Goal: Task Accomplishment & Management: Complete application form

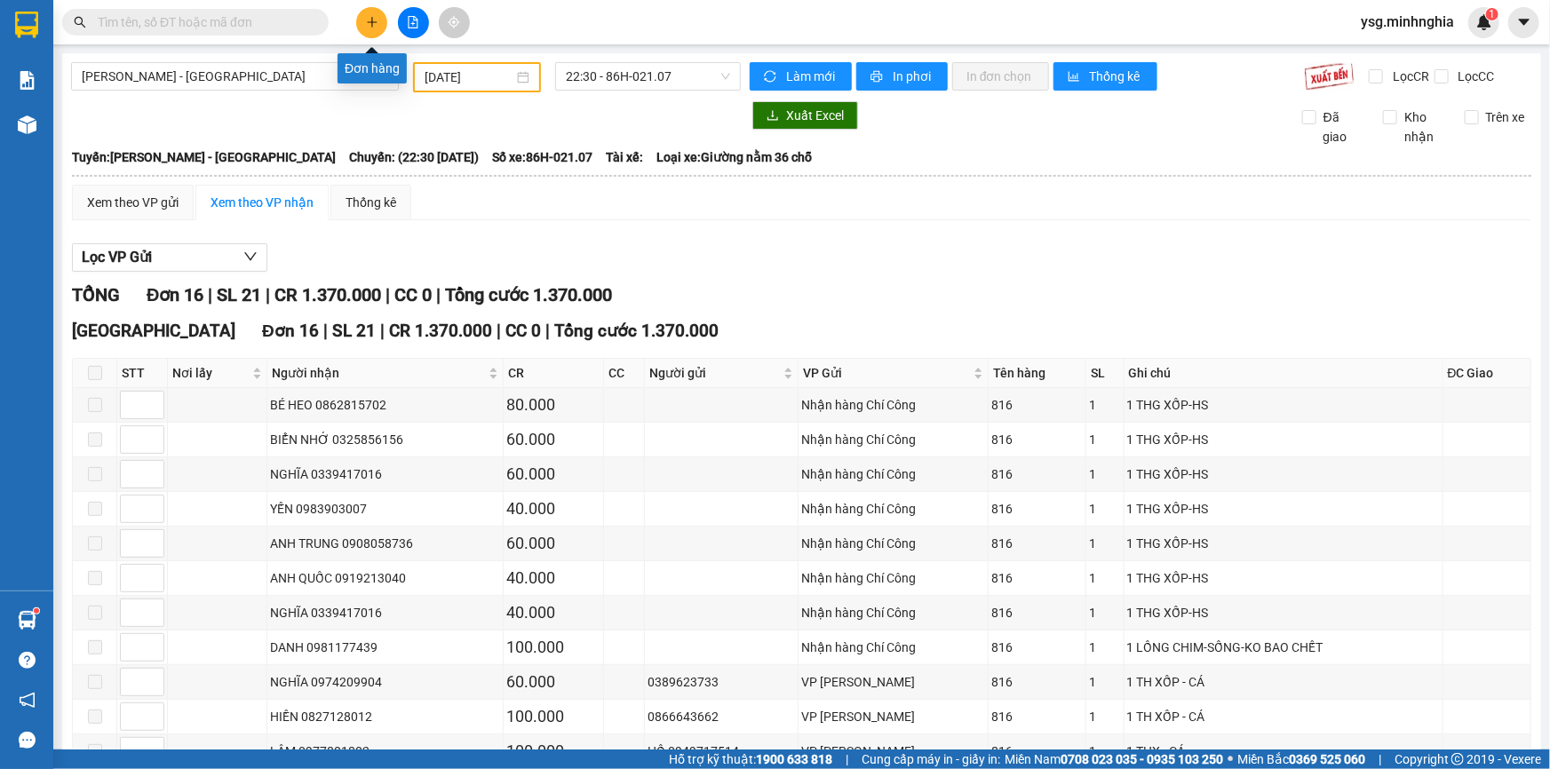
click at [366, 29] on button at bounding box center [371, 22] width 31 height 31
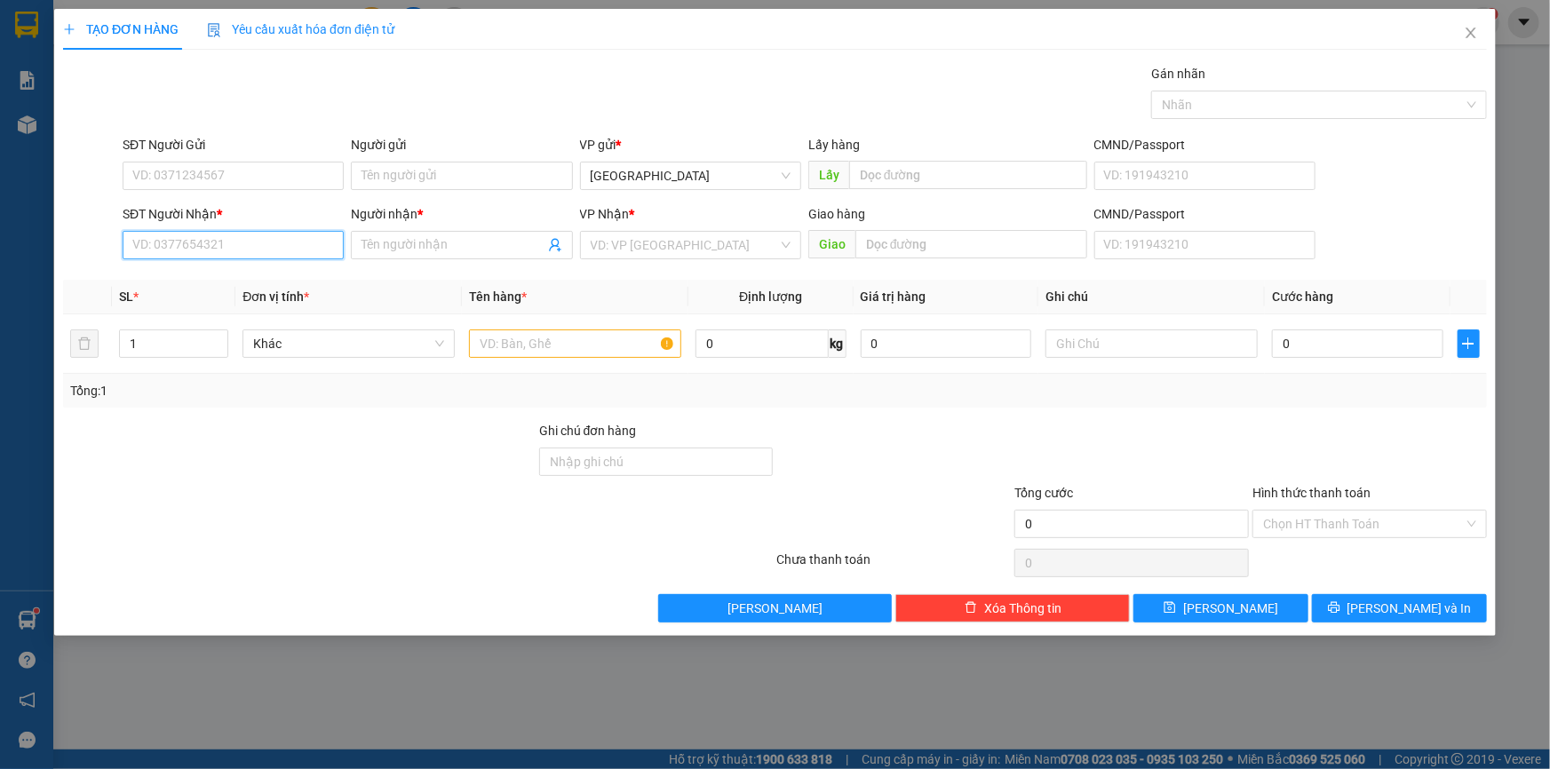
click at [194, 247] on input "SĐT Người Nhận *" at bounding box center [233, 245] width 221 height 28
click at [245, 278] on div "0384782829 - [PERSON_NAME]" at bounding box center [233, 281] width 200 height 20
type input "0384782829"
type input "[PERSON_NAME]"
type input "0384782829"
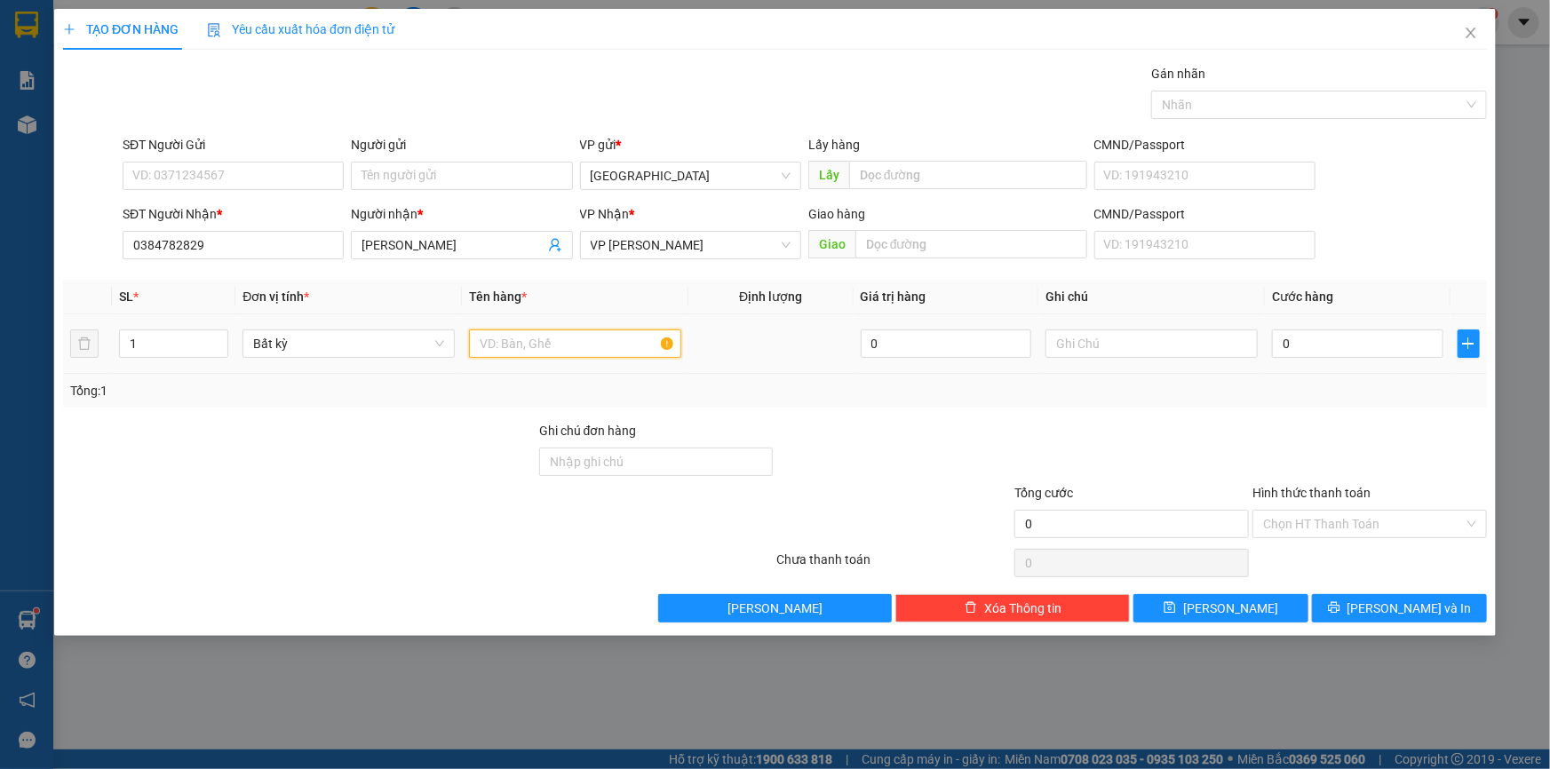
click at [521, 351] on input "text" at bounding box center [575, 343] width 212 height 28
click at [1081, 348] on input "text" at bounding box center [1151, 343] width 212 height 28
paste input "Ô"
paste input "ỐP"
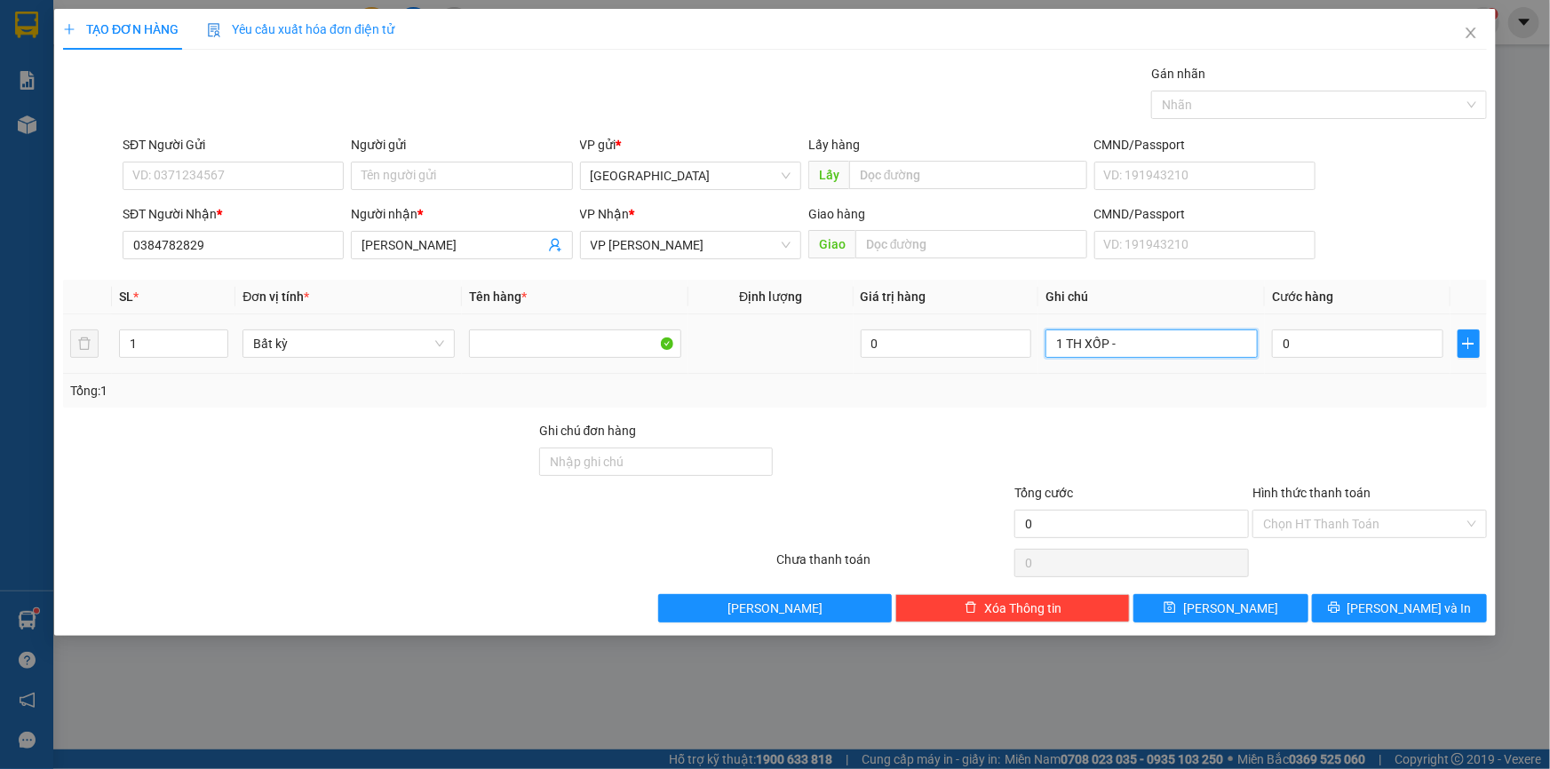
paste input "Đ"
type input "1 TH XỐP - ĐL"
click at [1306, 353] on input "0" at bounding box center [1357, 343] width 171 height 28
drag, startPoint x: 236, startPoint y: 206, endPoint x: 258, endPoint y: 195, distance: 24.6
click at [236, 205] on div "SĐT Người Nhận *" at bounding box center [233, 214] width 221 height 20
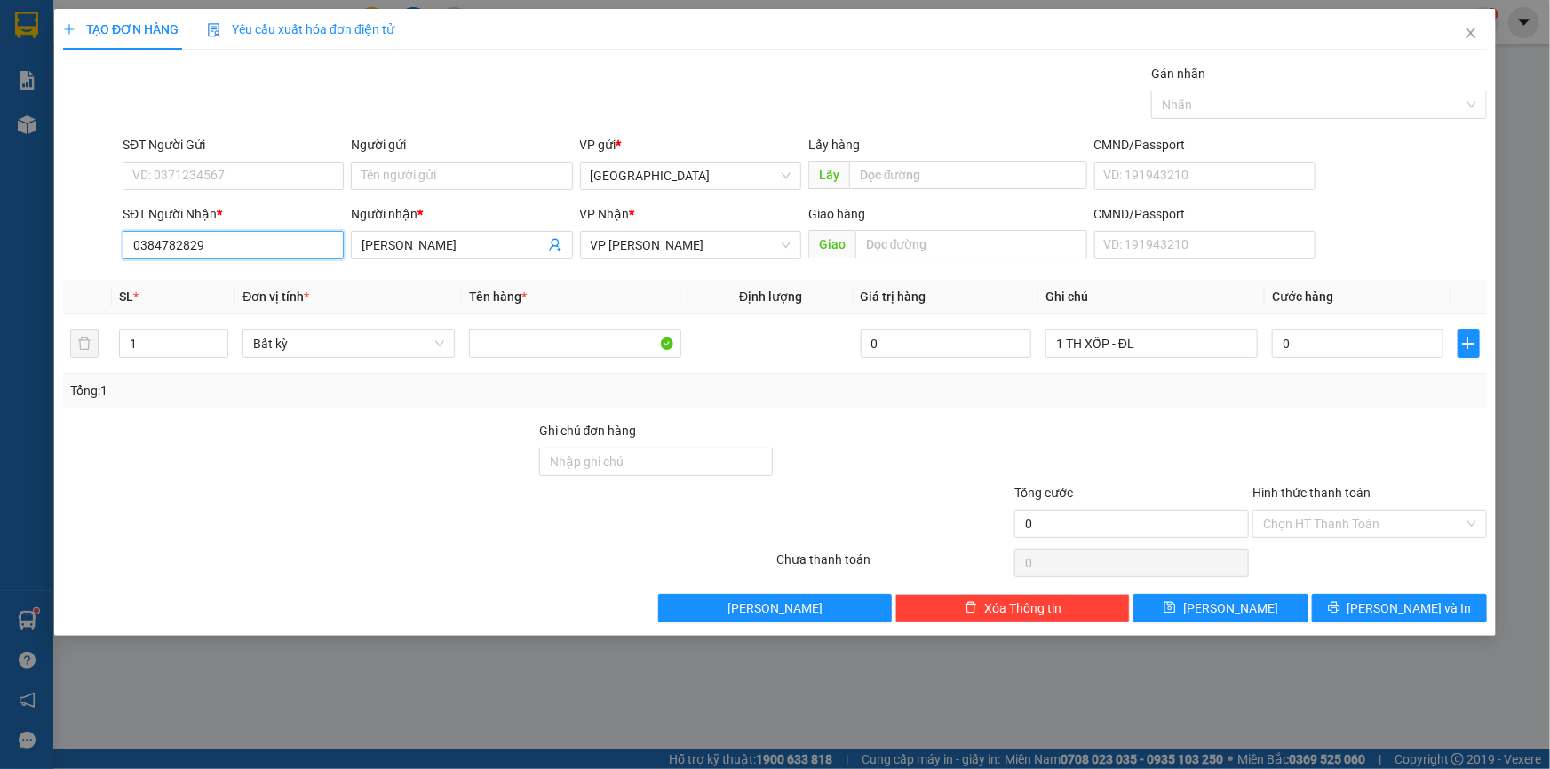
click at [236, 231] on input "0384782829" at bounding box center [233, 245] width 221 height 28
drag, startPoint x: 258, startPoint y: 195, endPoint x: 287, endPoint y: 175, distance: 35.0
click at [260, 195] on div "SĐT Người Gửi VD: 0371234567" at bounding box center [233, 166] width 221 height 62
click at [296, 163] on input "SĐT Người Gửi" at bounding box center [233, 176] width 221 height 28
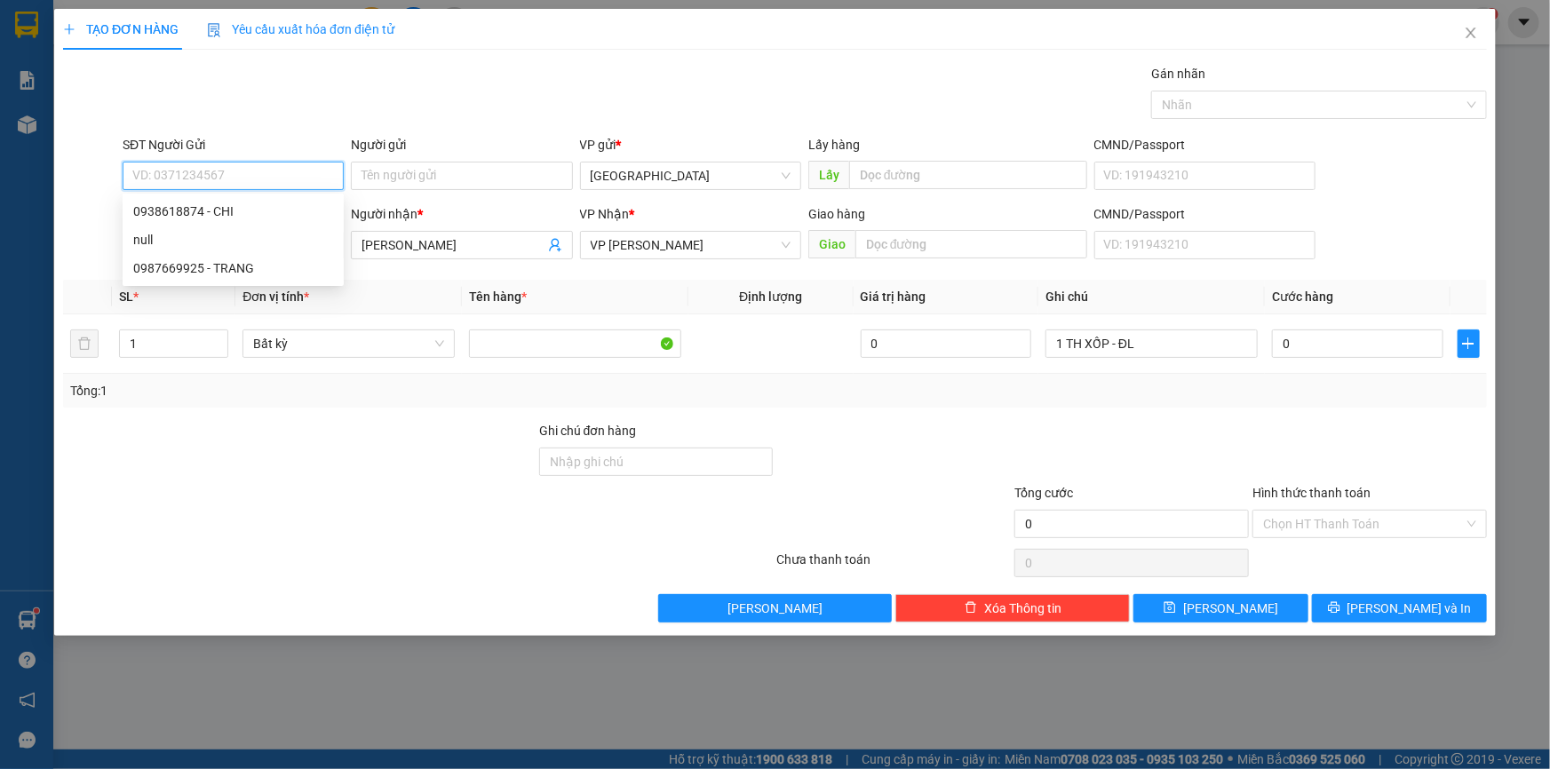
click at [293, 164] on input "SĐT Người Gửi" at bounding box center [233, 176] width 221 height 28
click at [459, 520] on div at bounding box center [299, 514] width 476 height 62
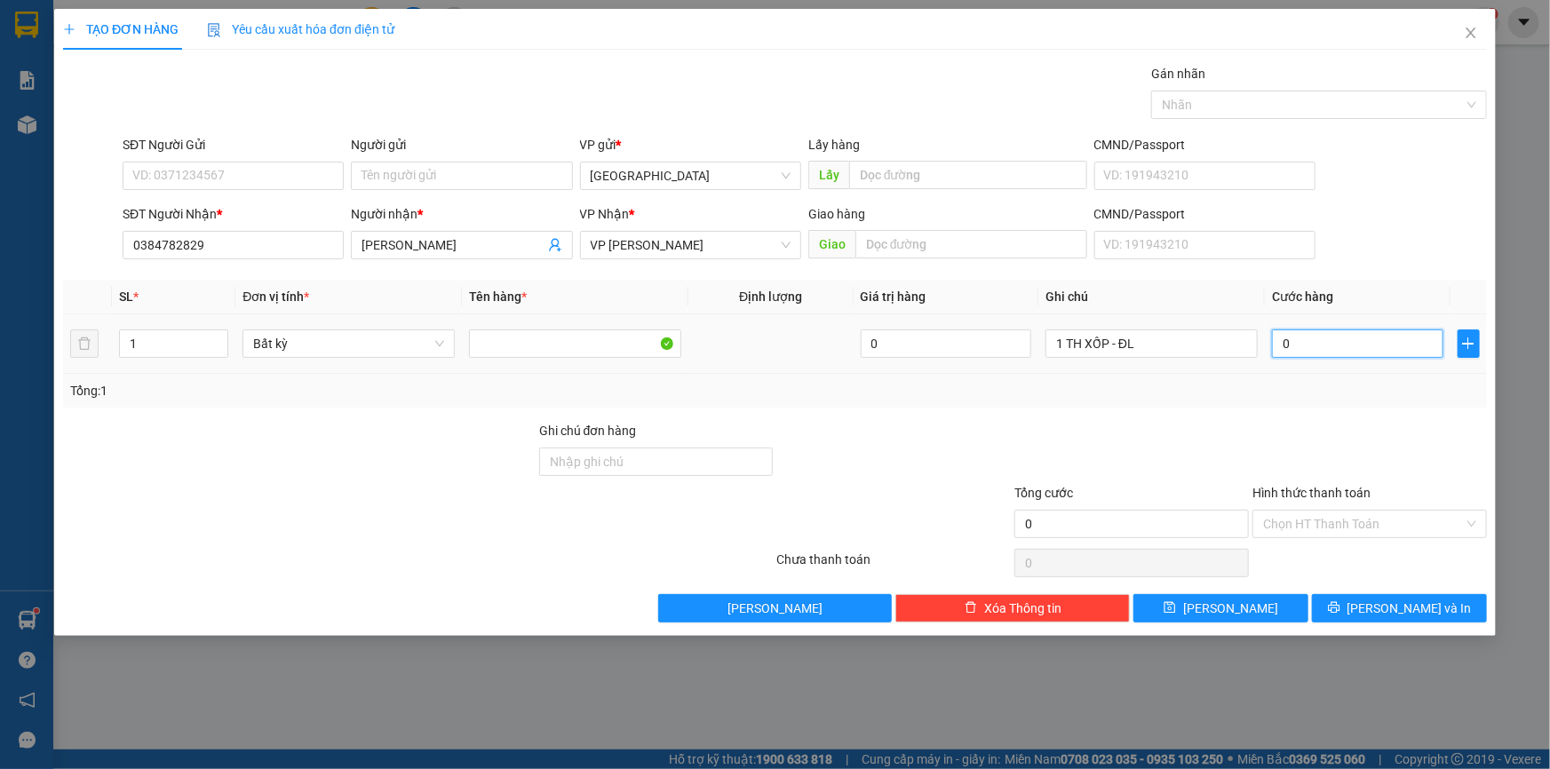
click at [1300, 347] on input "0" at bounding box center [1357, 343] width 171 height 28
type input "1"
type input "12"
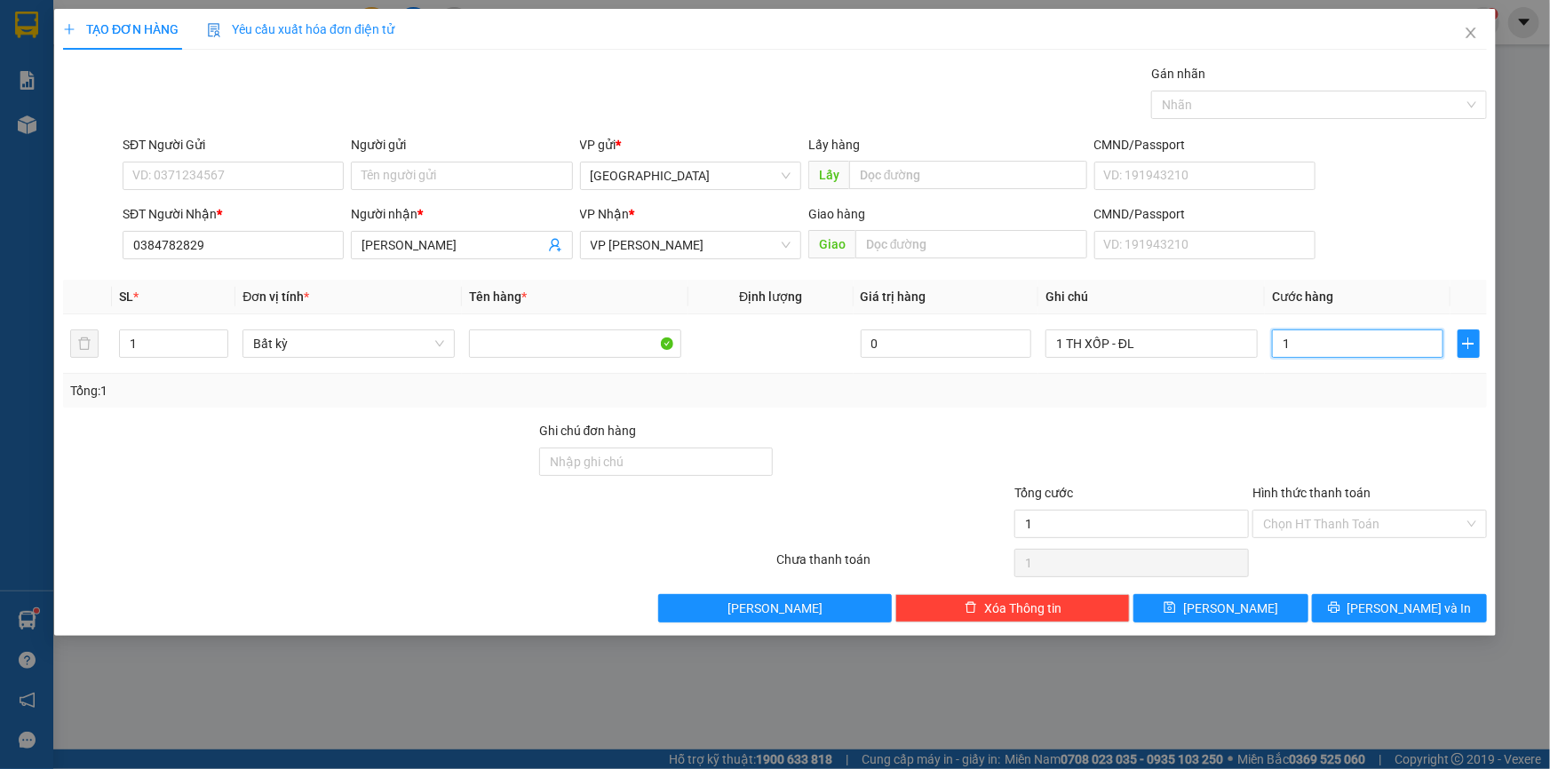
type input "12"
type input "120"
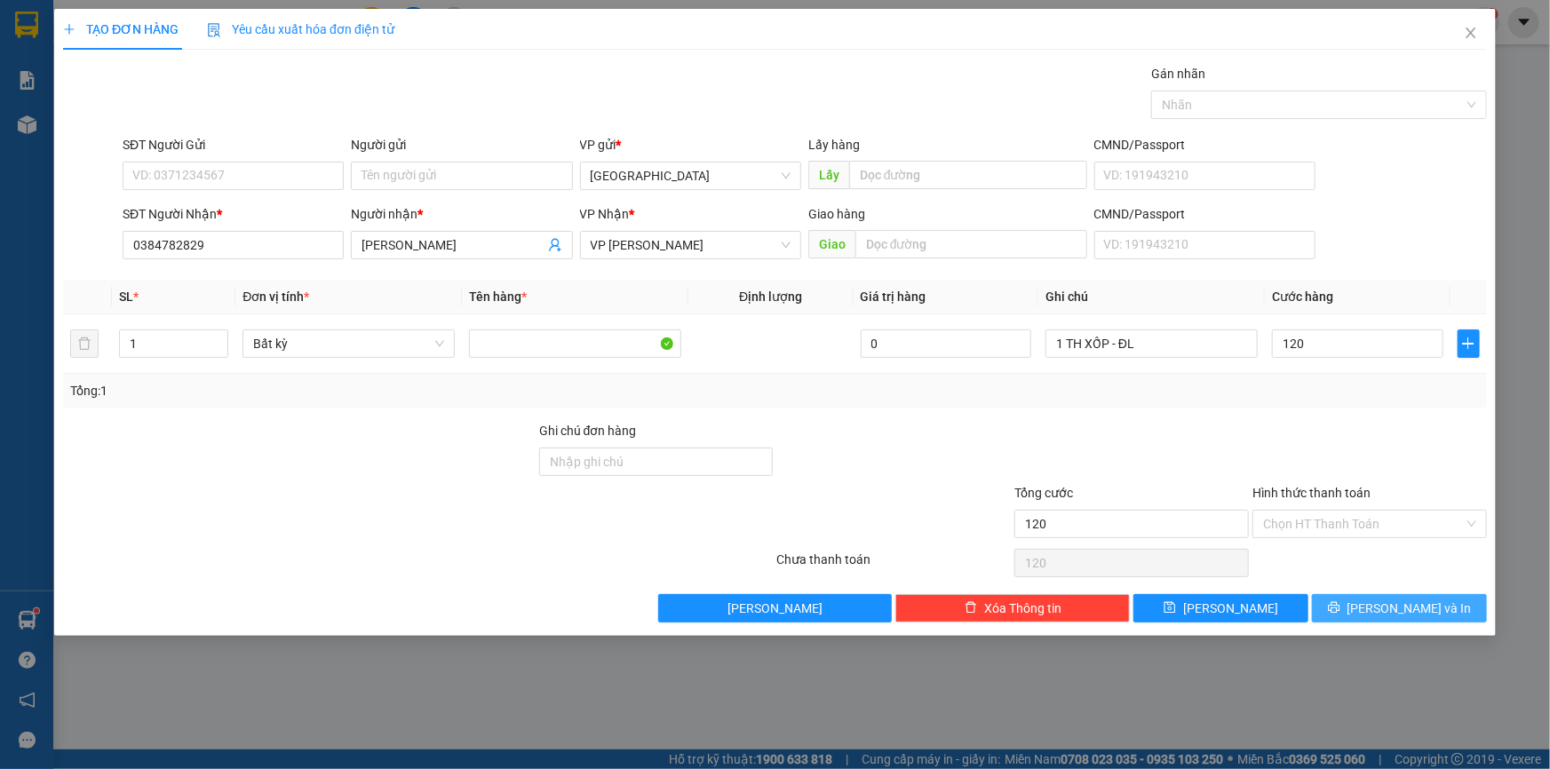
type input "120.000"
click at [1393, 607] on span "[PERSON_NAME] và In" at bounding box center [1409, 609] width 124 height 20
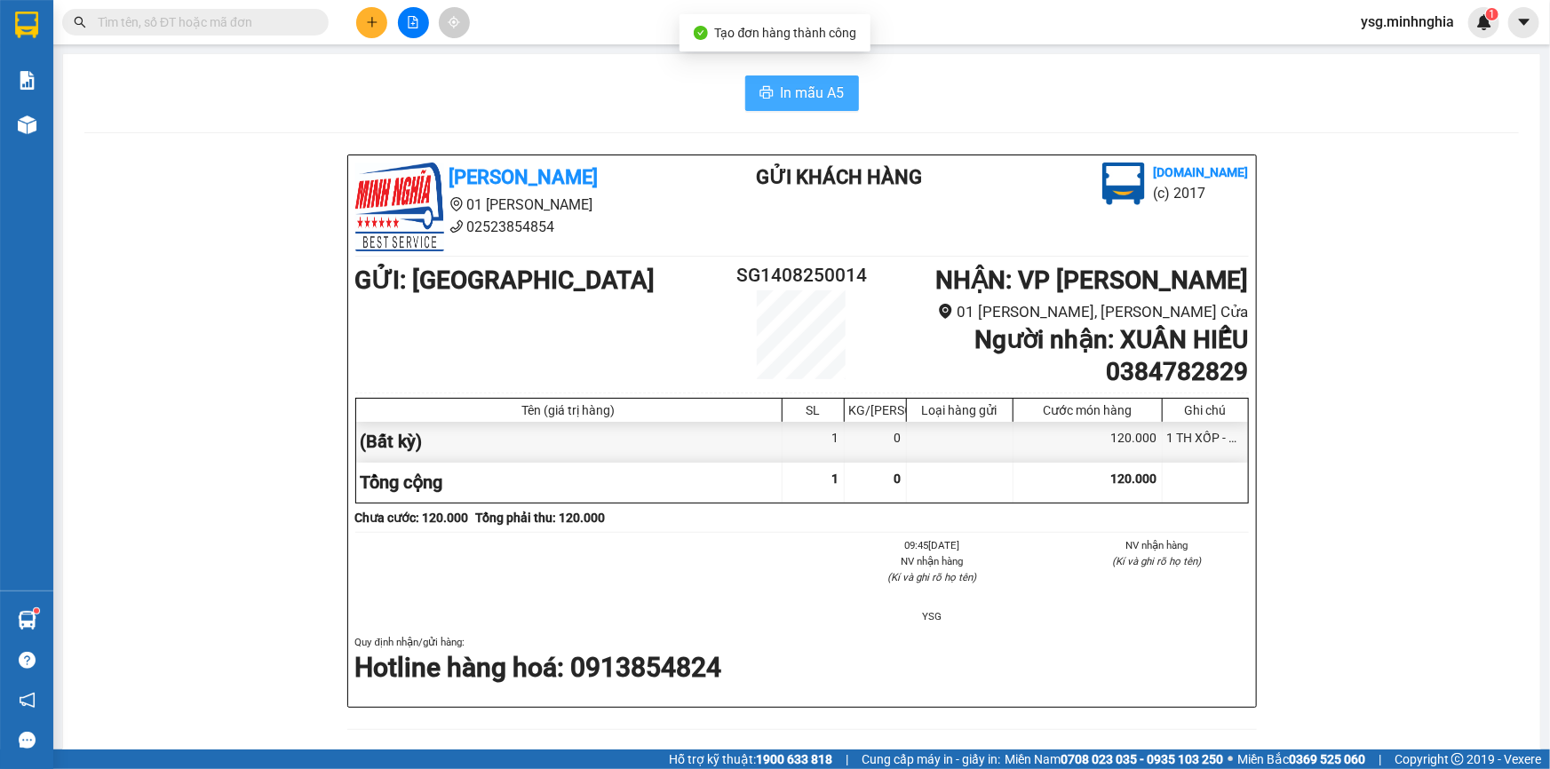
click at [805, 81] on button "In mẫu A5" at bounding box center [802, 93] width 114 height 36
click at [805, 82] on span "In mẫu A5" at bounding box center [813, 93] width 64 height 22
